Goal: Task Accomplishment & Management: Use online tool/utility

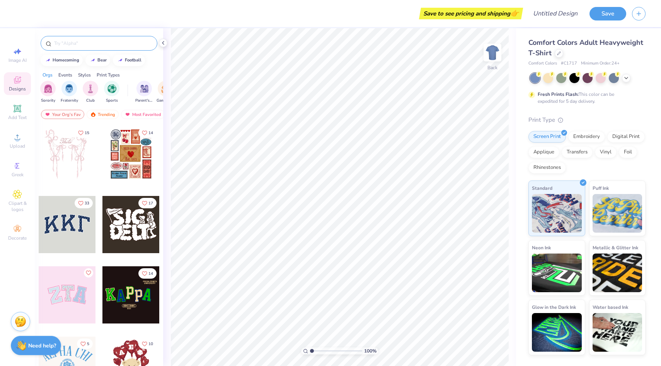
click at [73, 42] on input "text" at bounding box center [102, 43] width 99 height 8
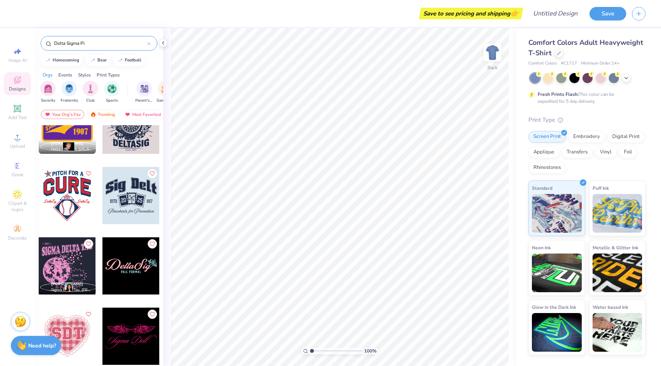
scroll to position [245, 0]
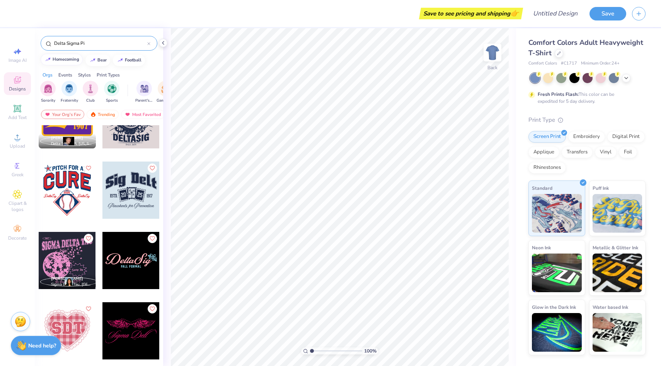
click at [60, 61] on button "homecoming" at bounding box center [62, 60] width 42 height 12
type input "homecoming"
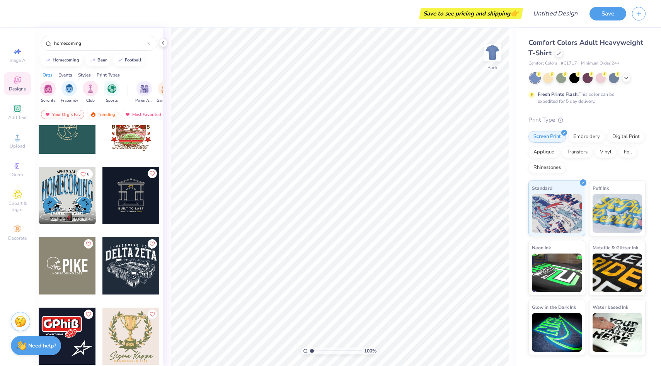
scroll to position [227, 0]
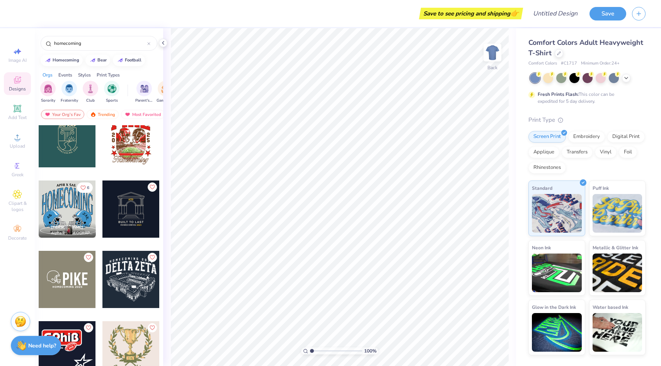
click at [132, 270] on div at bounding box center [130, 279] width 57 height 57
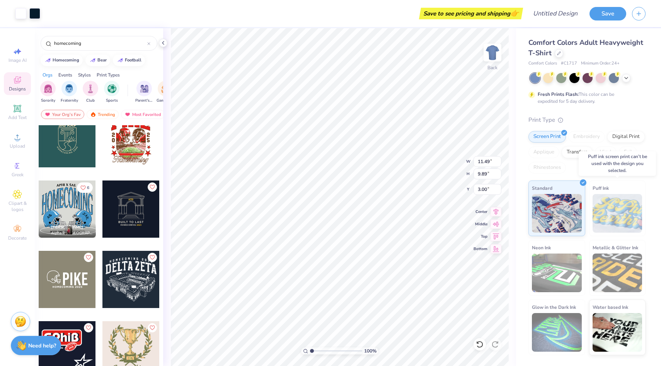
click at [608, 203] on img at bounding box center [618, 213] width 50 height 39
click at [564, 277] on img at bounding box center [557, 273] width 50 height 39
click at [618, 136] on div "Digital Print" at bounding box center [625, 136] width 37 height 12
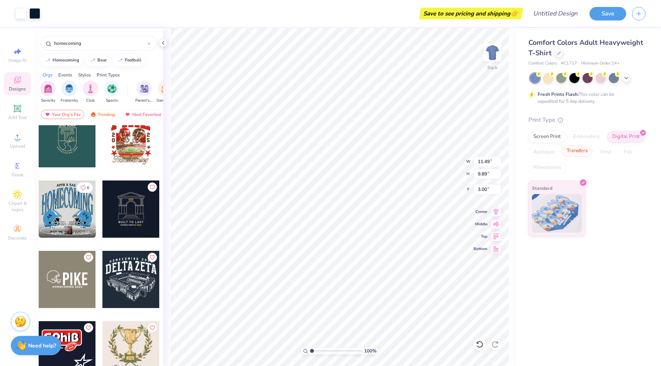
click at [581, 153] on div "Transfers" at bounding box center [577, 151] width 31 height 12
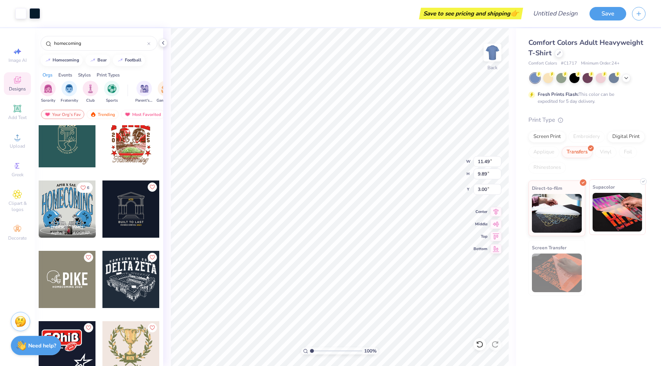
click at [601, 197] on img at bounding box center [618, 212] width 50 height 39
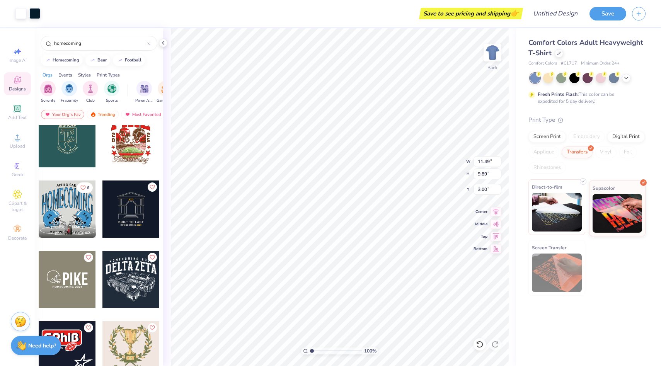
click at [538, 209] on img at bounding box center [557, 212] width 50 height 39
click at [548, 78] on div at bounding box center [548, 77] width 10 height 10
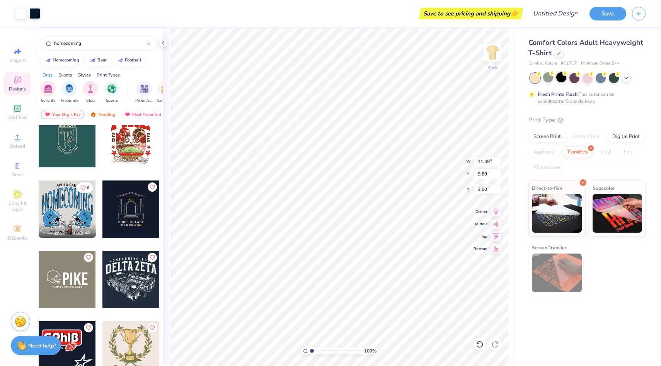
click at [561, 78] on div at bounding box center [561, 77] width 10 height 10
click at [578, 77] on div at bounding box center [574, 77] width 10 height 10
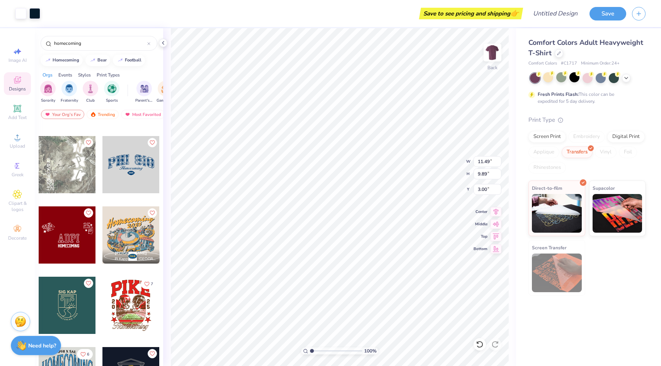
scroll to position [0, 0]
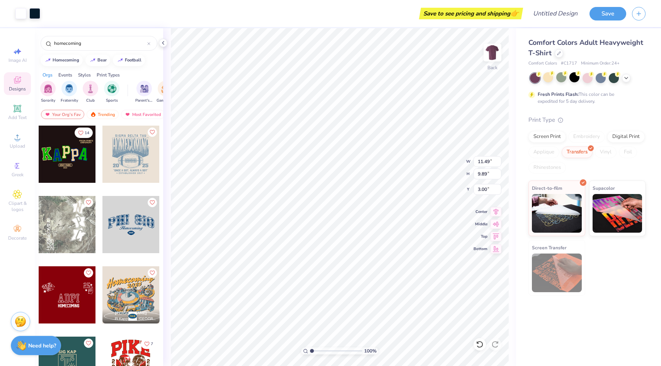
click at [45, 158] on div at bounding box center [16, 154] width 57 height 57
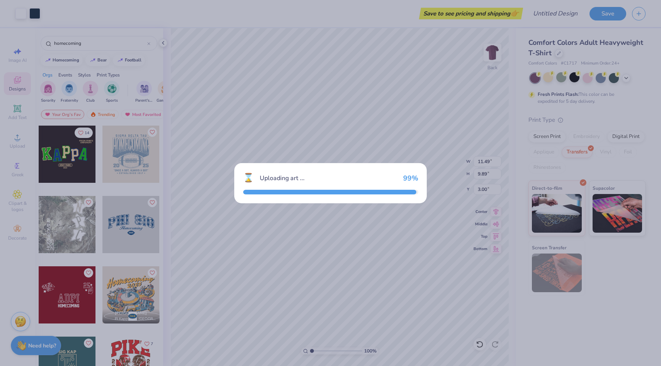
type input "10.52"
type input "11.28"
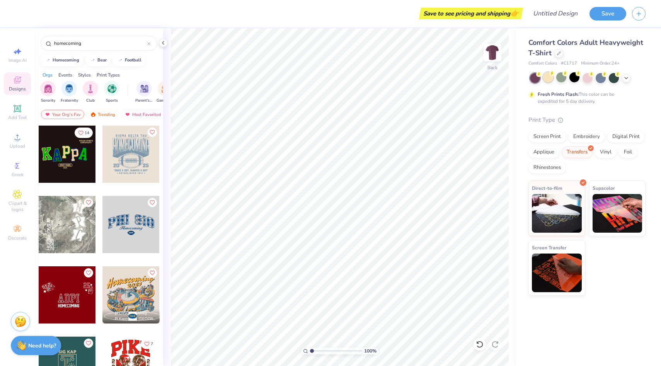
click at [550, 80] on div at bounding box center [548, 77] width 10 height 10
click at [560, 79] on div at bounding box center [561, 77] width 10 height 10
click at [554, 133] on div "Screen Print" at bounding box center [546, 136] width 37 height 12
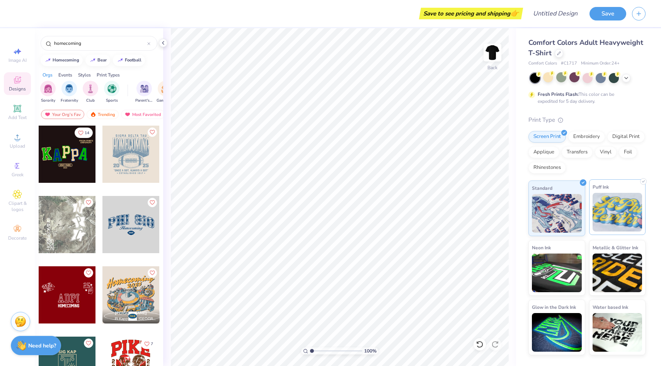
click at [609, 204] on img at bounding box center [618, 212] width 50 height 39
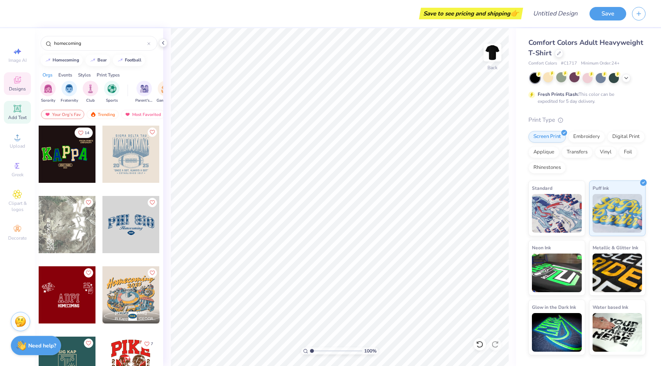
click at [15, 107] on icon at bounding box center [17, 109] width 6 height 6
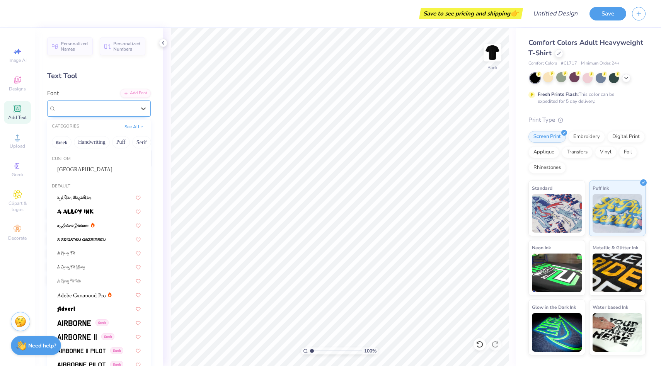
click at [128, 107] on div "Super Dream" at bounding box center [95, 108] width 81 height 12
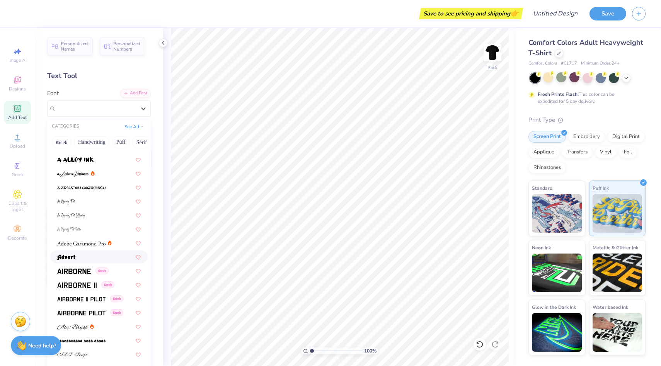
scroll to position [53, 0]
click at [618, 138] on div "Digital Print" at bounding box center [625, 136] width 37 height 12
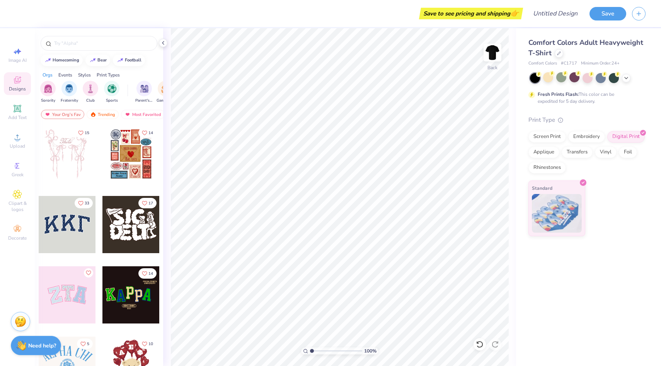
click at [133, 221] on div at bounding box center [130, 224] width 57 height 57
click at [70, 94] on div "filter for Fraternity" at bounding box center [68, 87] width 15 height 15
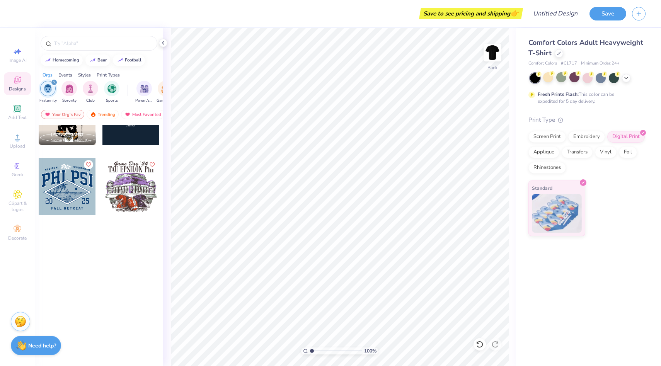
scroll to position [0, 0]
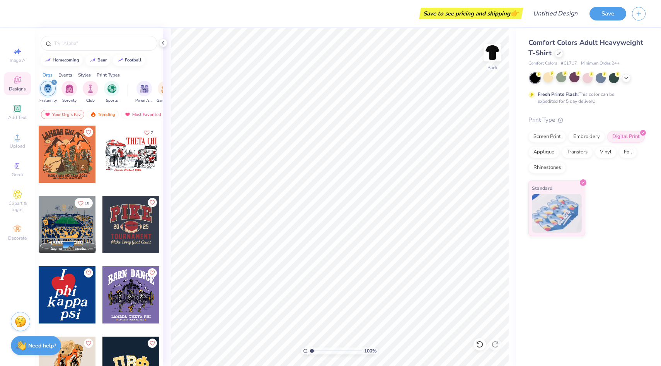
click at [71, 212] on div at bounding box center [67, 224] width 57 height 57
click at [550, 136] on div "Screen Print" at bounding box center [546, 136] width 37 height 12
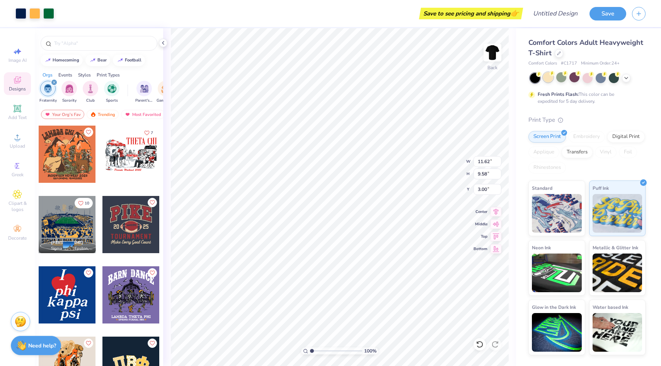
click at [548, 78] on div at bounding box center [548, 77] width 10 height 10
click at [629, 77] on icon at bounding box center [626, 77] width 6 height 6
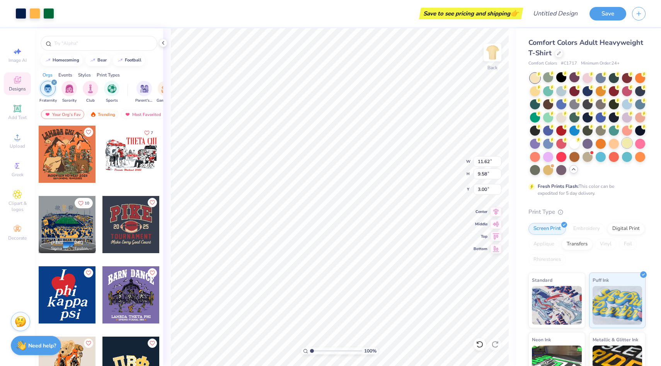
click at [625, 144] on div at bounding box center [627, 143] width 10 height 10
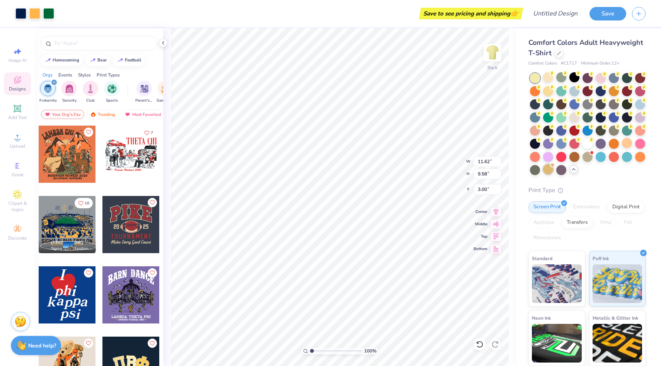
click at [550, 169] on div at bounding box center [548, 169] width 10 height 10
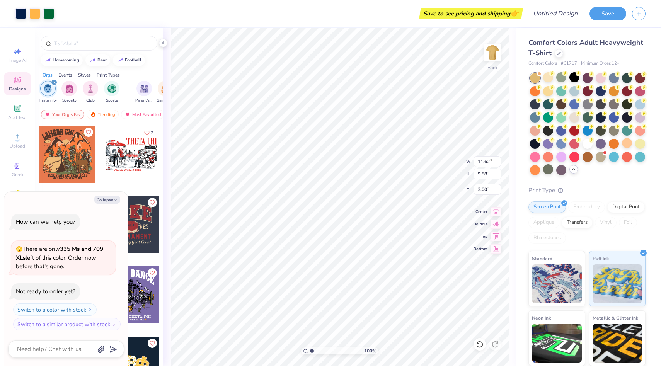
type textarea "x"
